Goal: Transaction & Acquisition: Book appointment/travel/reservation

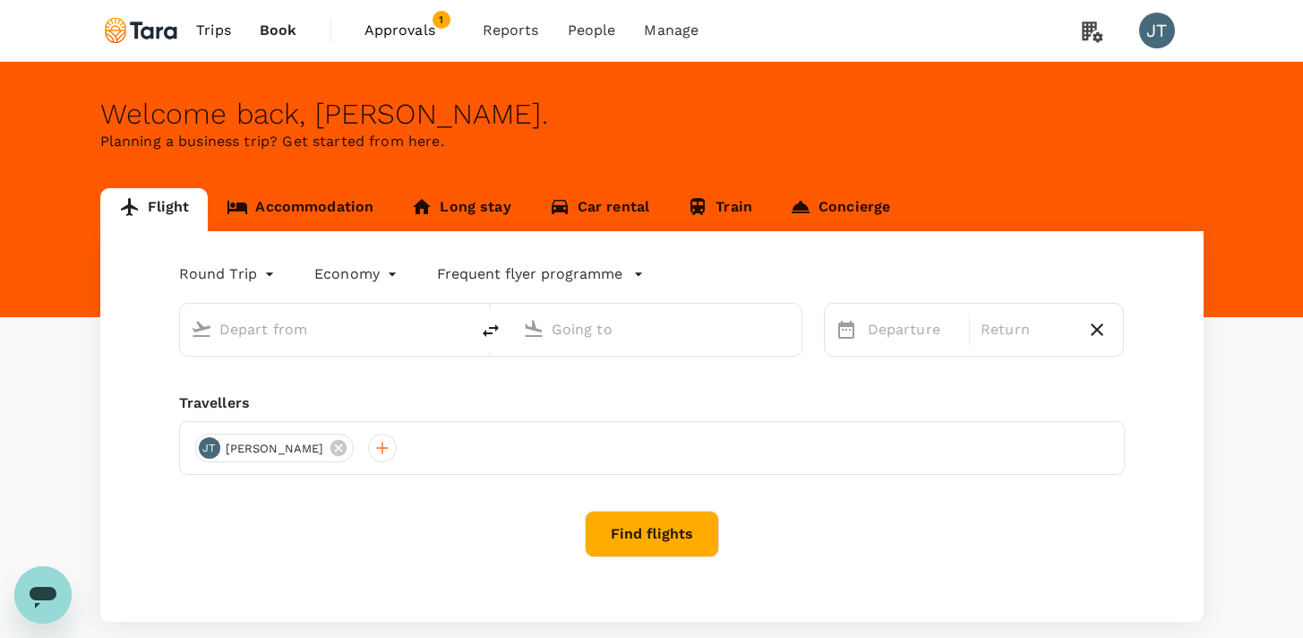
type input "Soekarno-Hatta Intl (CGK)"
type input "[GEOGRAPHIC_DATA], [GEOGRAPHIC_DATA] (any)"
type input "Soekarno-Hatta Intl (CGK)"
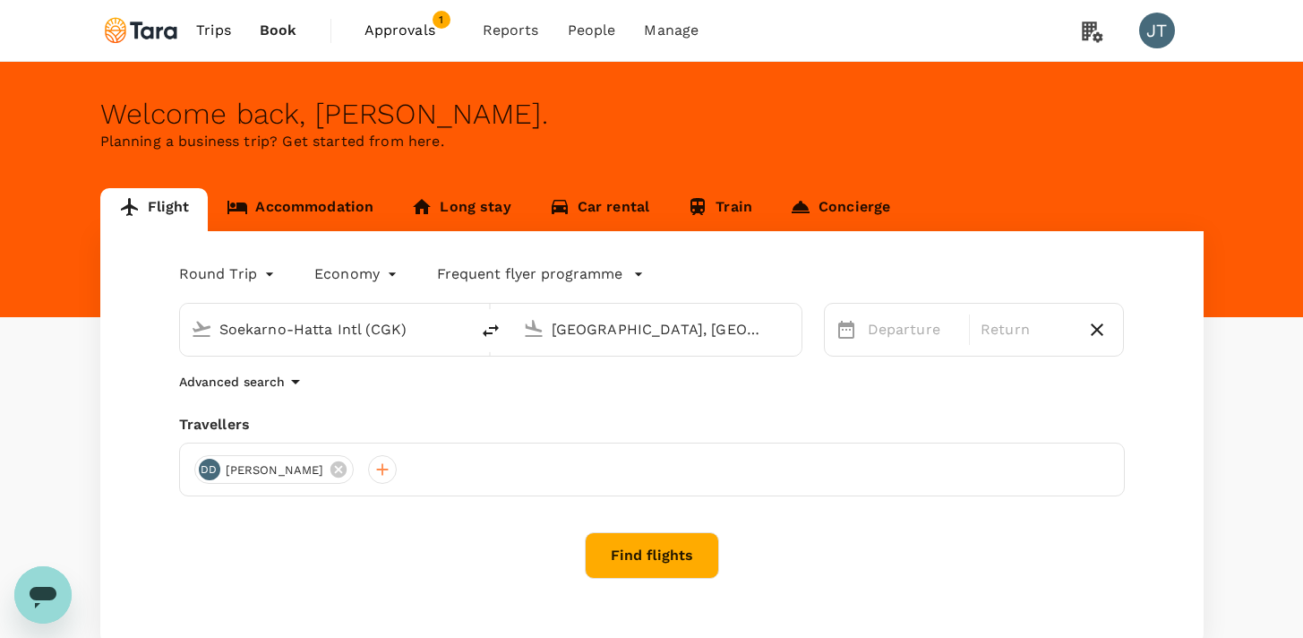
click at [562, 331] on input "[GEOGRAPHIC_DATA], [GEOGRAPHIC_DATA] (any)" at bounding box center [658, 329] width 212 height 28
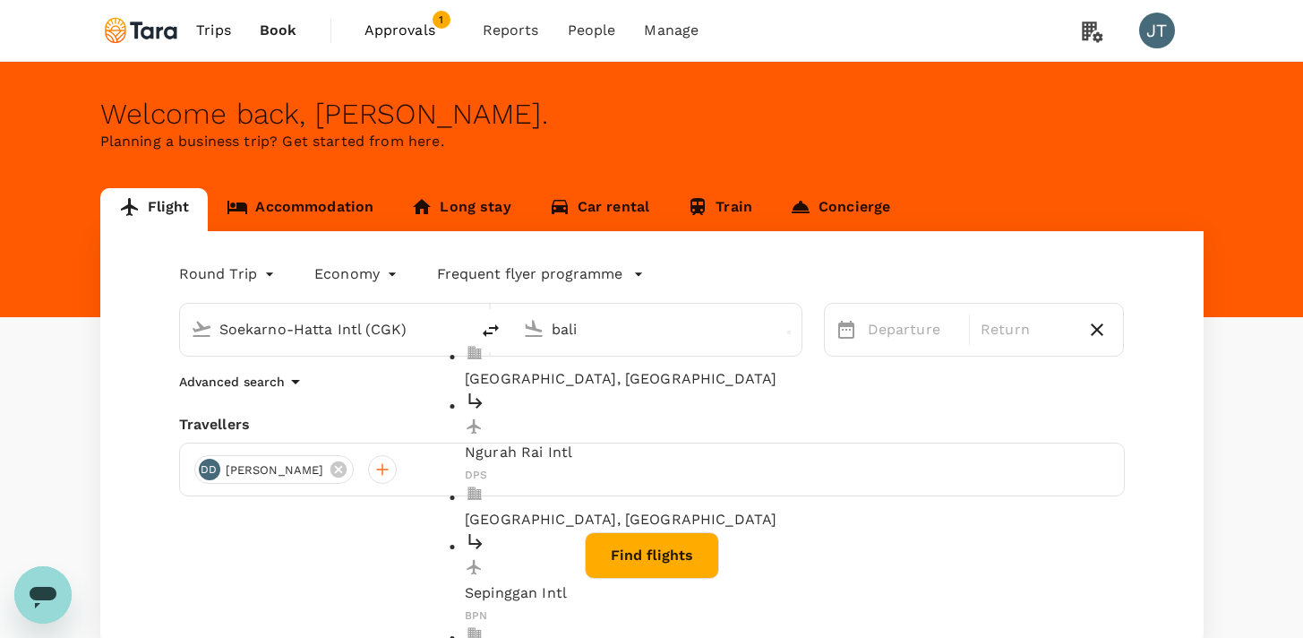
click at [580, 442] on p "Ngurah Rai Intl" at bounding box center [671, 452] width 412 height 21
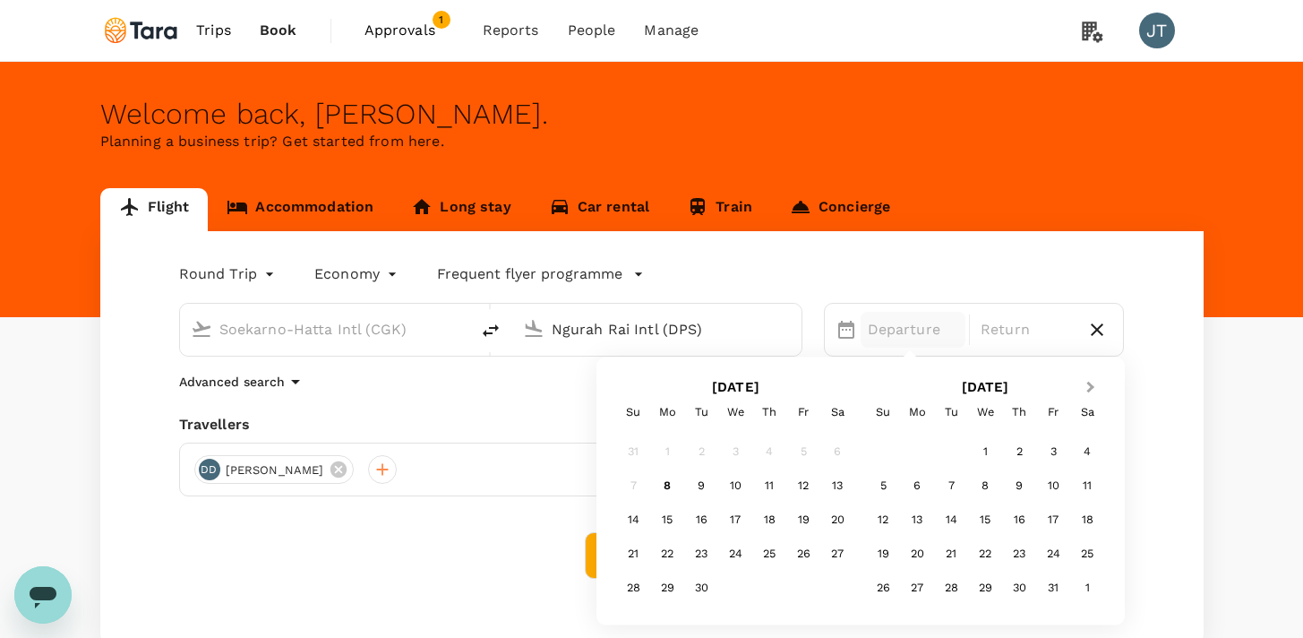
type input "Ngurah Rai Intl (DPS)"
click at [1090, 383] on button "Next Month" at bounding box center [1093, 388] width 29 height 29
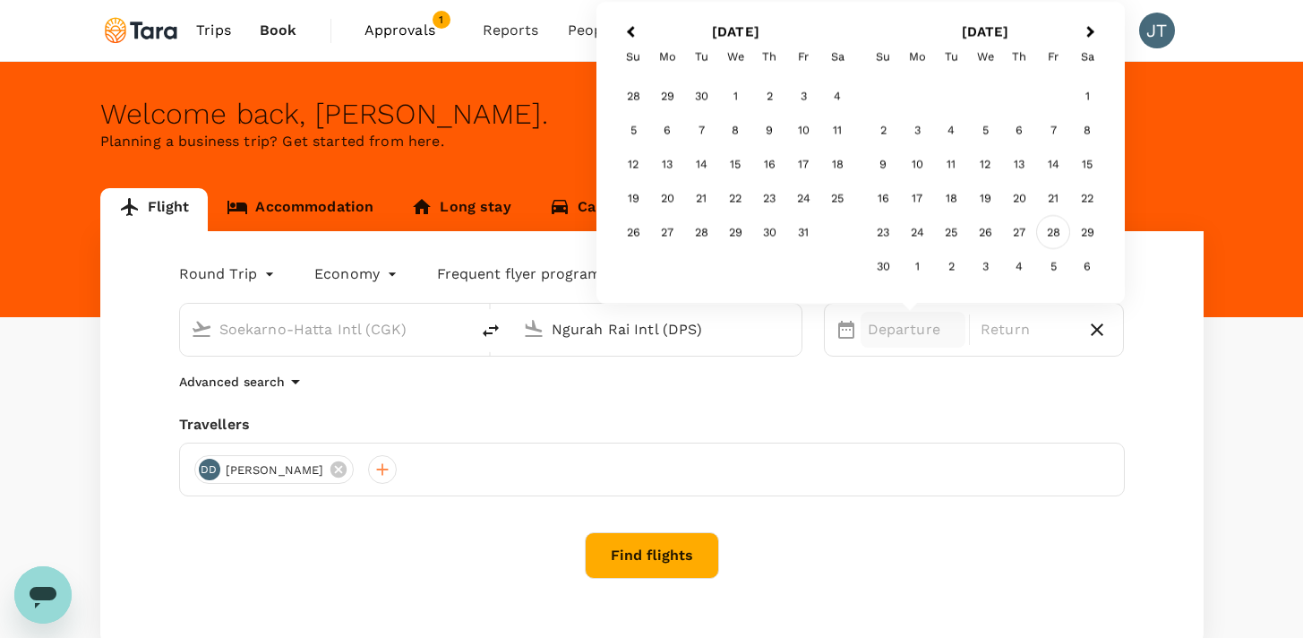
click at [1052, 235] on div "28" at bounding box center [1053, 232] width 34 height 34
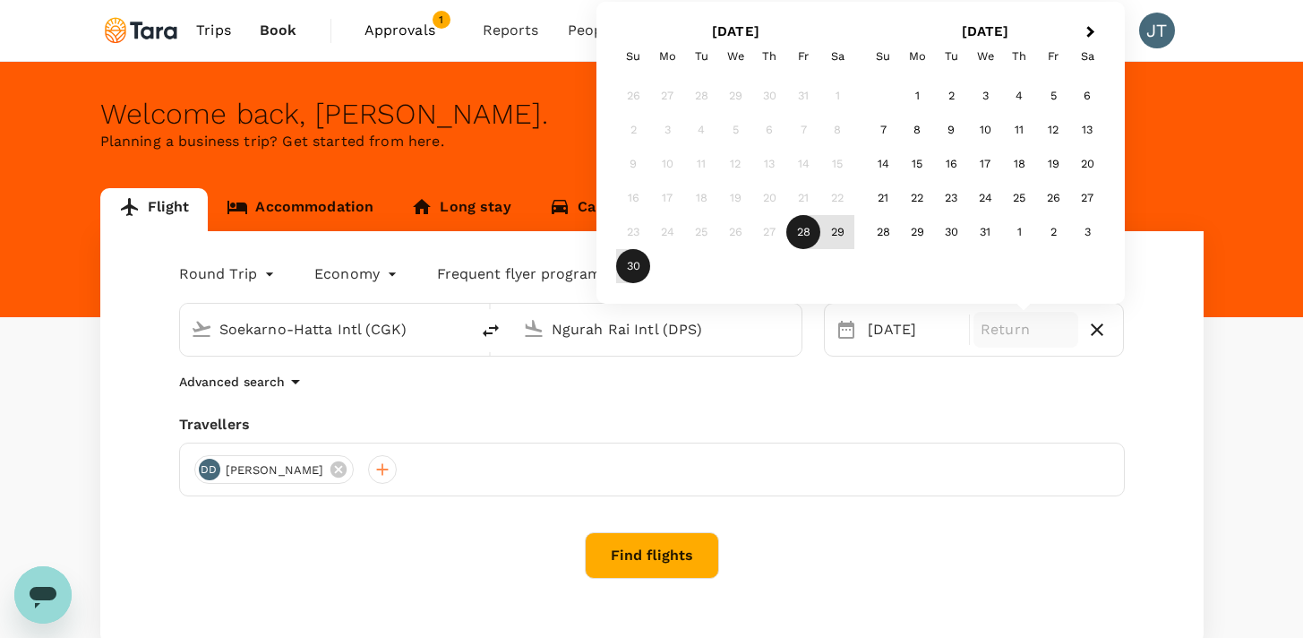
click at [641, 266] on div "30" at bounding box center [633, 266] width 34 height 34
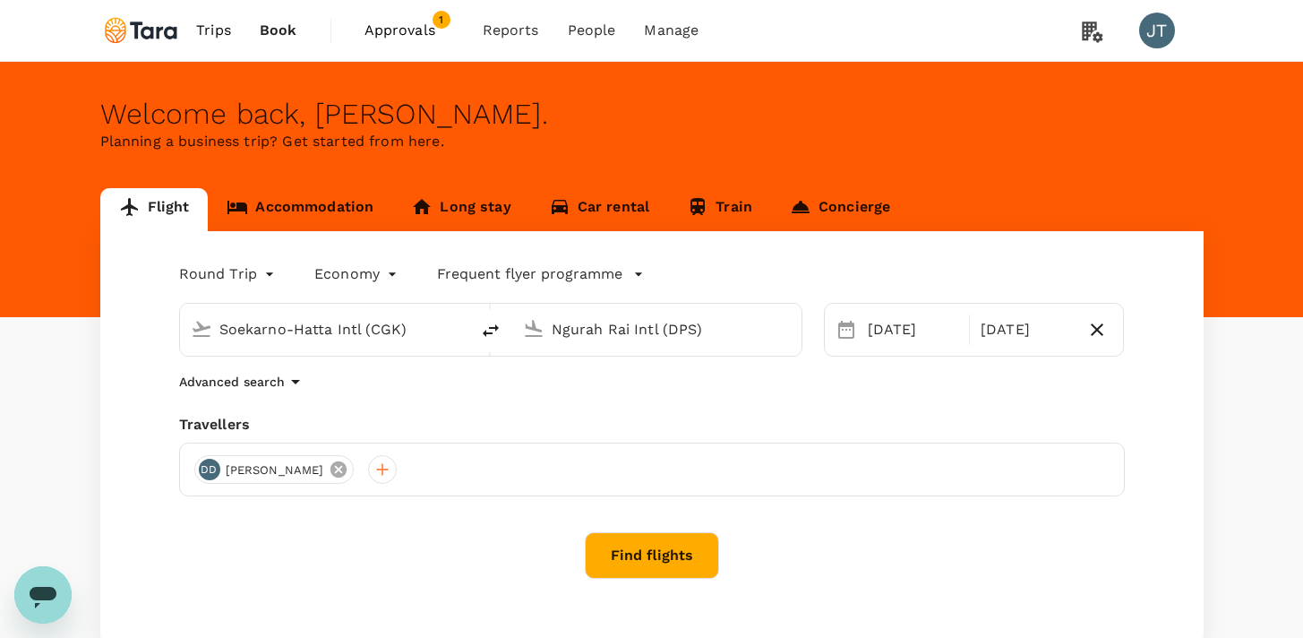
click at [331, 470] on icon at bounding box center [339, 469] width 16 height 16
click at [207, 459] on div at bounding box center [208, 469] width 29 height 29
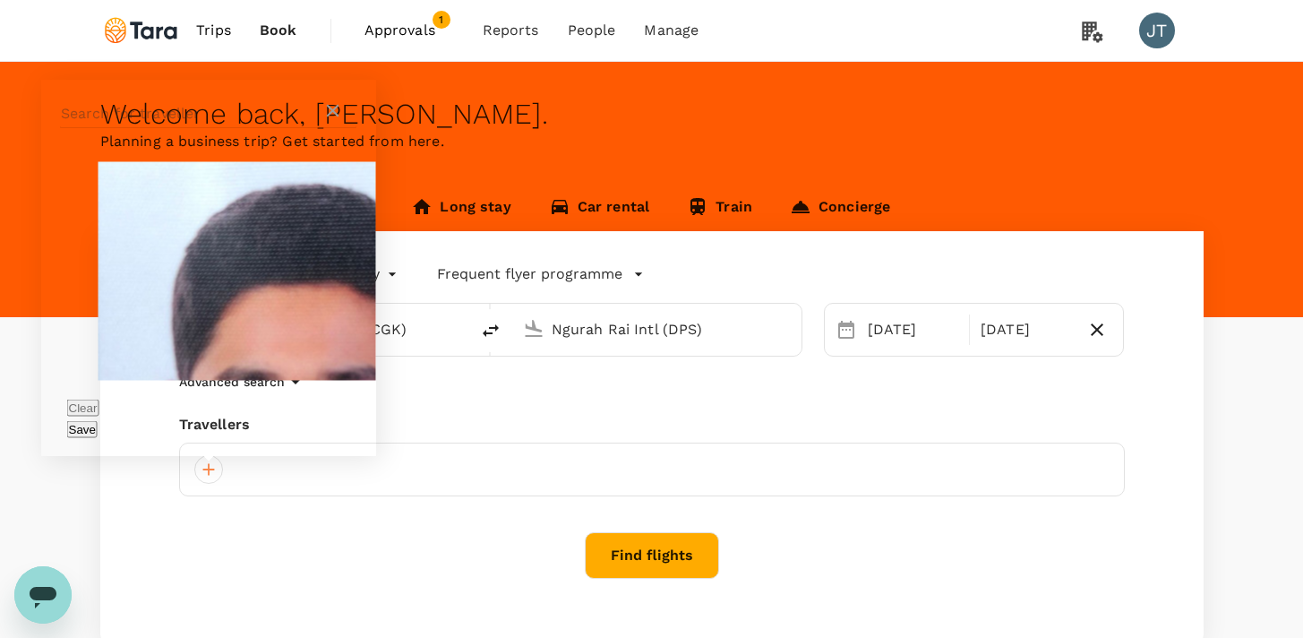
click at [217, 128] on input "text" at bounding box center [192, 113] width 262 height 29
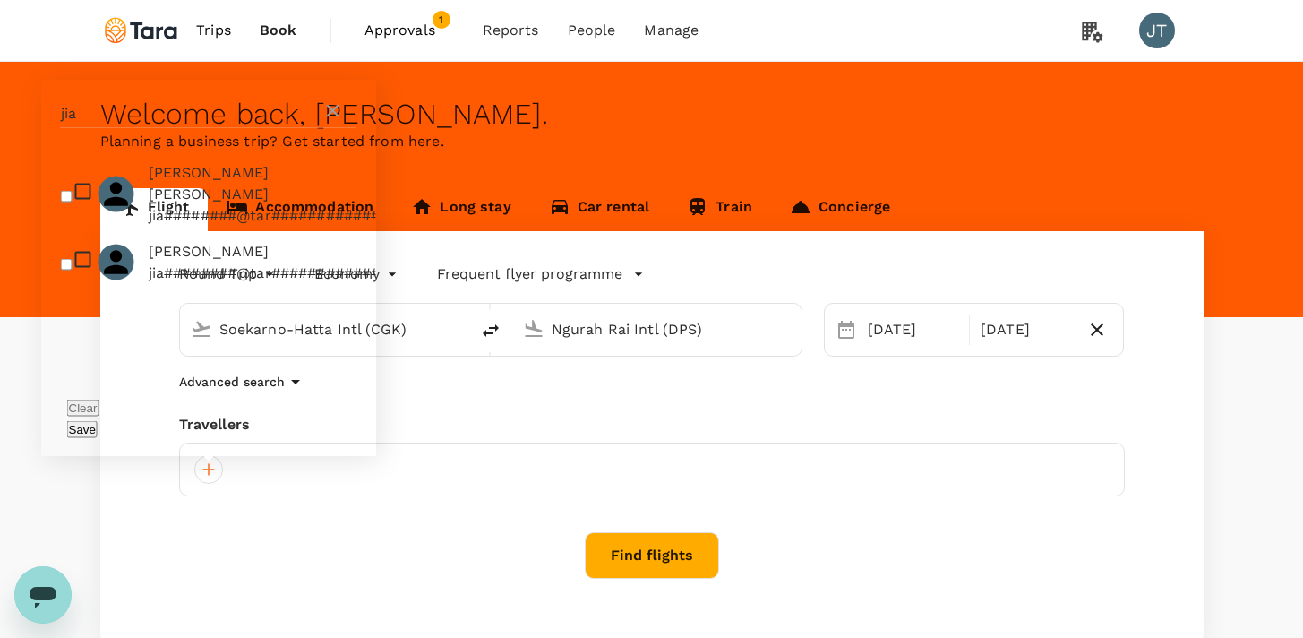
type input "jia"
click at [63, 270] on input "checkbox" at bounding box center [67, 264] width 12 height 12
checkbox input "true"
click at [98, 422] on button "Save" at bounding box center [82, 429] width 30 height 17
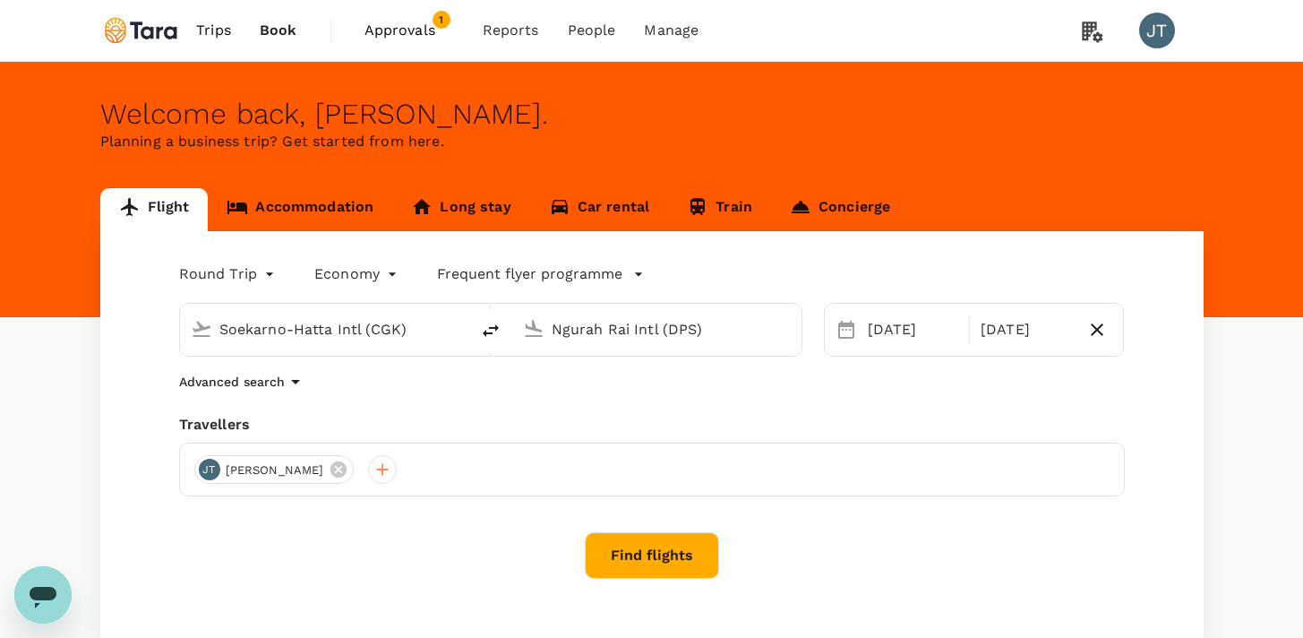
click at [628, 540] on button "Find flights" at bounding box center [652, 555] width 134 height 47
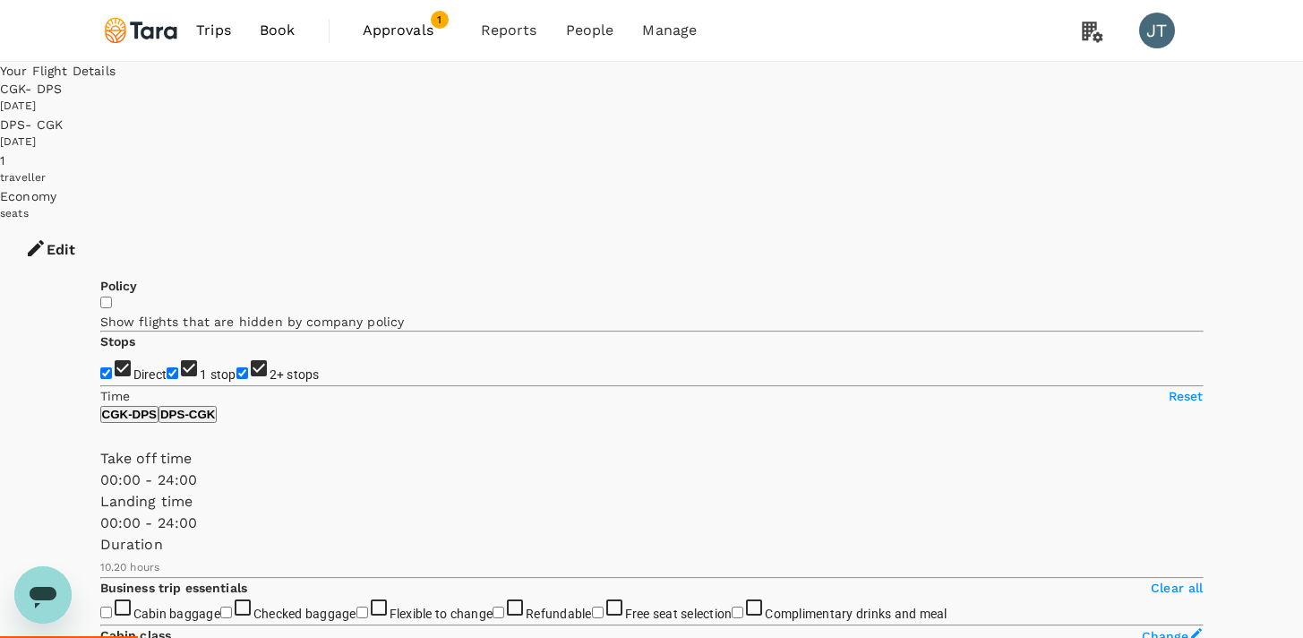
type input "845"
